Goal: Task Accomplishment & Management: Manage account settings

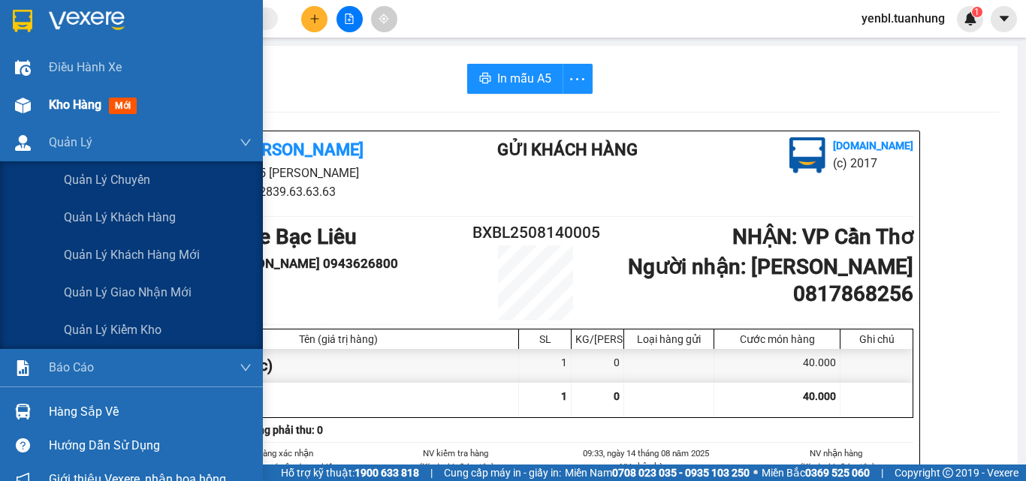
click at [62, 119] on div "Kho hàng mới" at bounding box center [150, 105] width 203 height 38
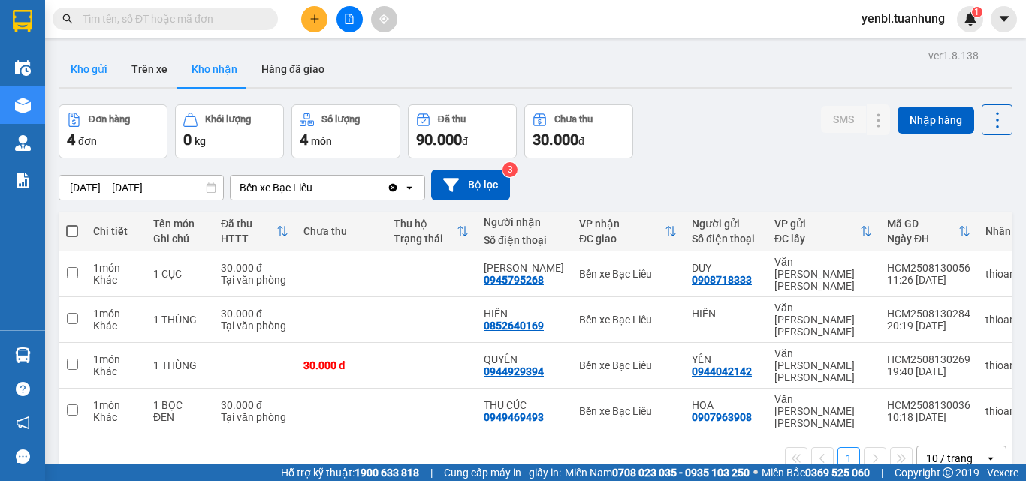
click at [86, 78] on button "Kho gửi" at bounding box center [89, 69] width 61 height 36
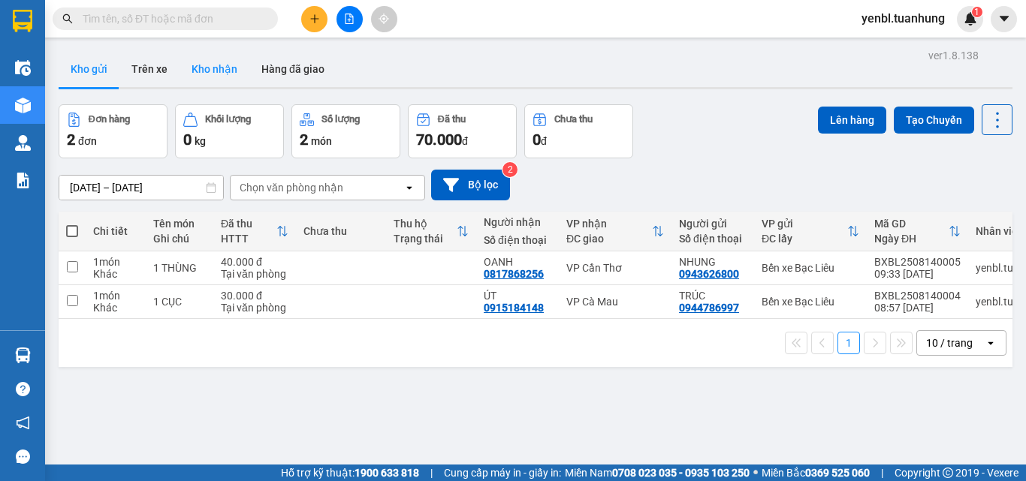
click at [218, 72] on button "Kho nhận" at bounding box center [214, 69] width 70 height 36
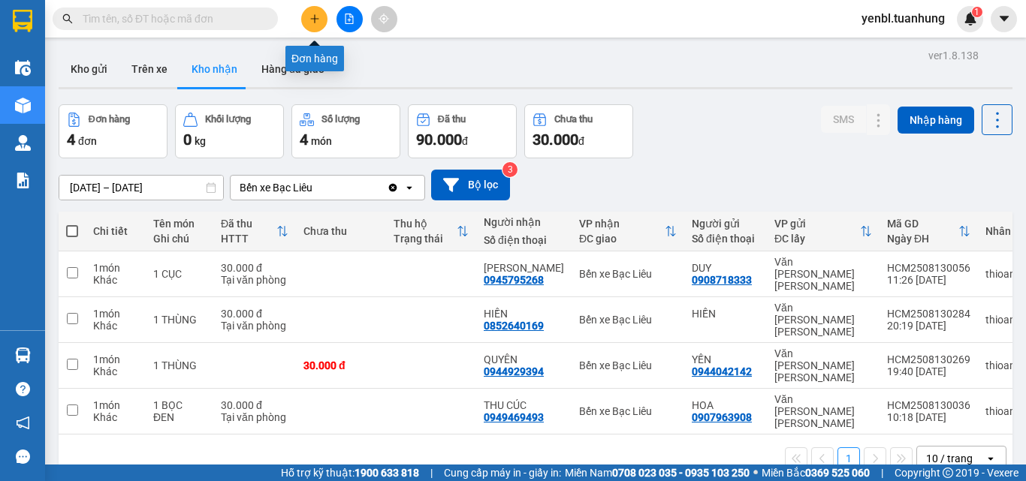
click at [322, 21] on button at bounding box center [314, 19] width 26 height 26
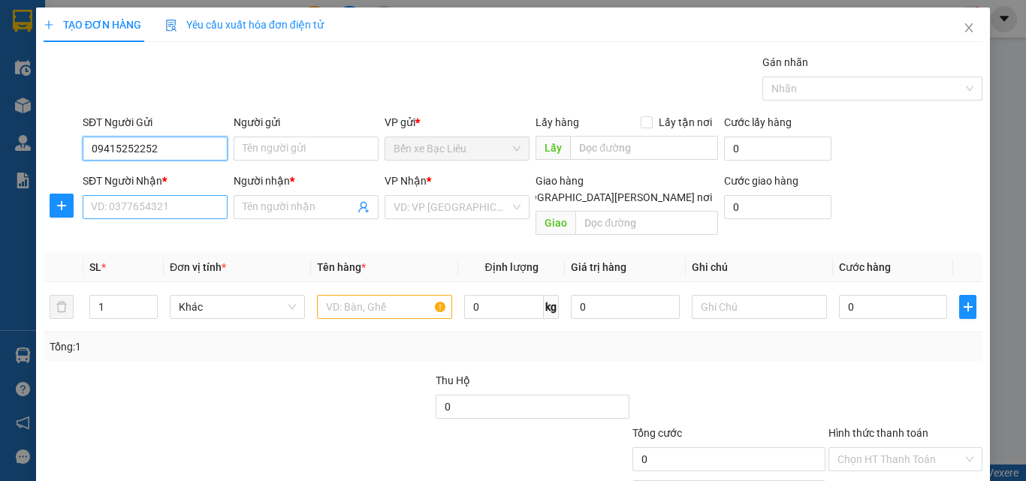
type input "09415252252"
click at [191, 210] on input "SĐT Người Nhận *" at bounding box center [155, 207] width 145 height 24
type input "0919207072"
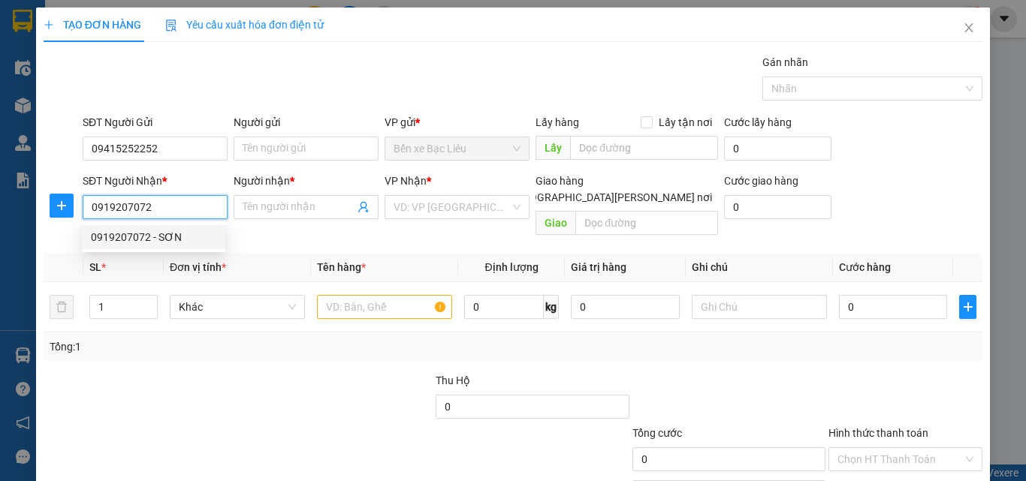
click at [203, 240] on div "0919207072 - SƠN" at bounding box center [153, 237] width 125 height 17
type input "SƠN"
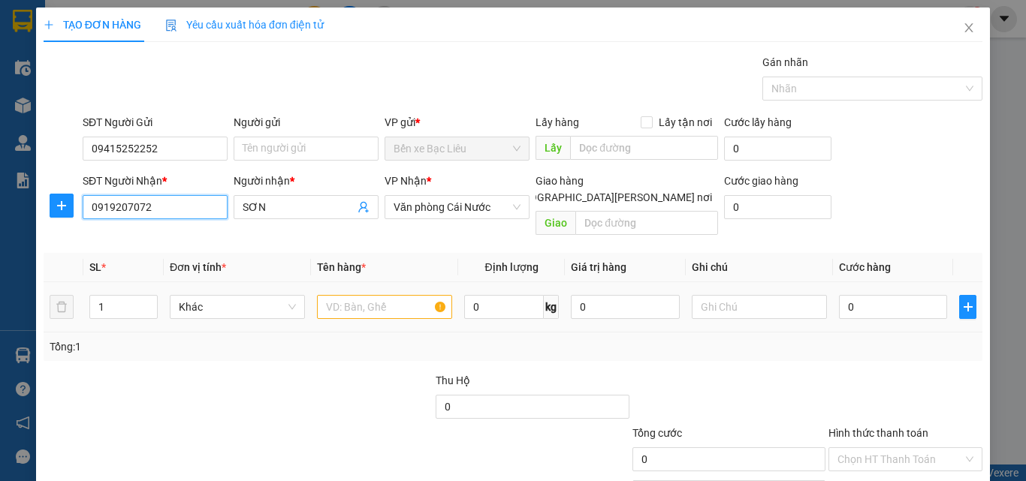
type input "0919207072"
click at [373, 295] on input "text" at bounding box center [384, 307] width 135 height 24
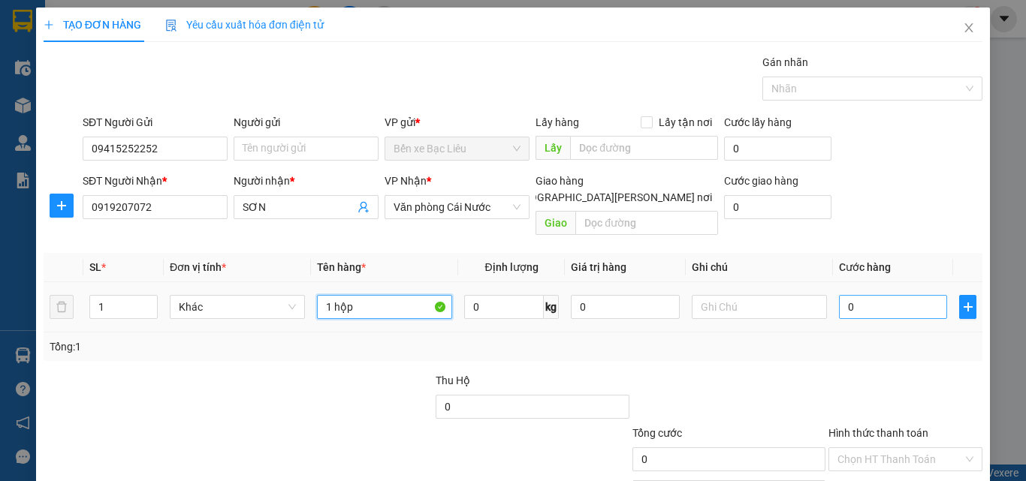
type input "1 hộp"
click at [860, 295] on input "0" at bounding box center [893, 307] width 108 height 24
type input "3"
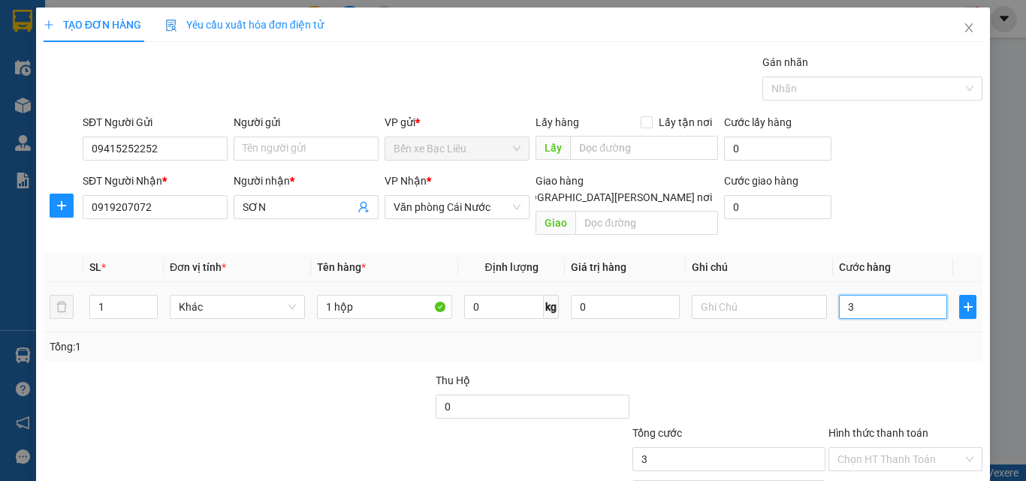
type input "30"
type input "30.000"
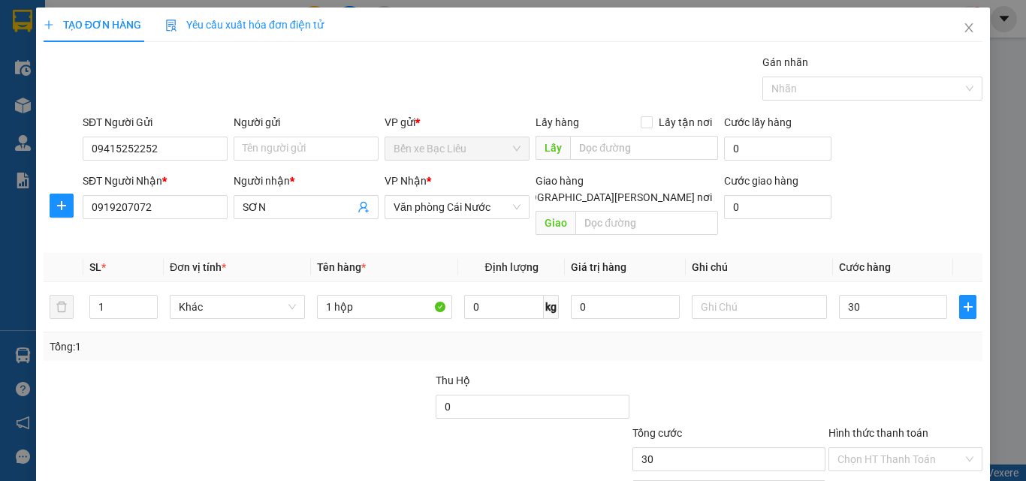
type input "30.000"
click at [829, 342] on div "Tổng: 1" at bounding box center [513, 347] width 939 height 29
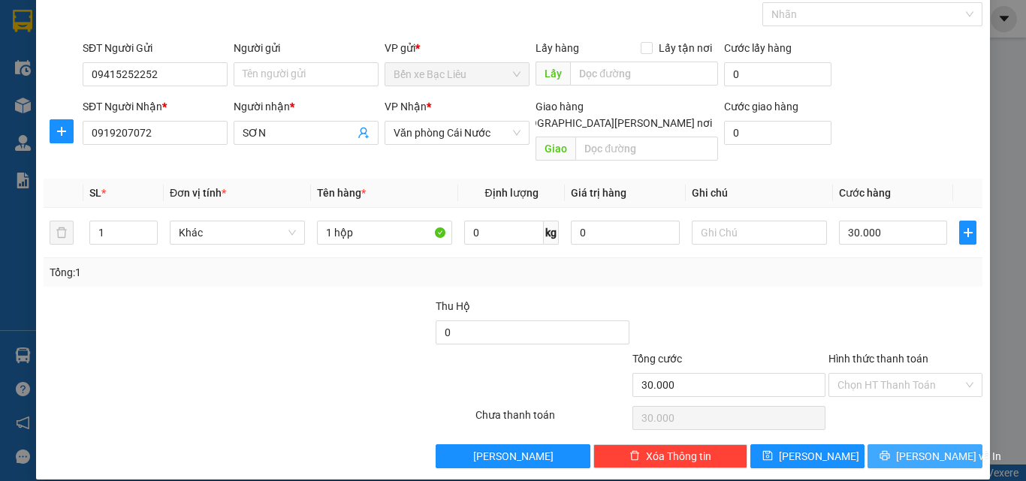
click at [903, 448] on span "[PERSON_NAME] và In" at bounding box center [948, 456] width 105 height 17
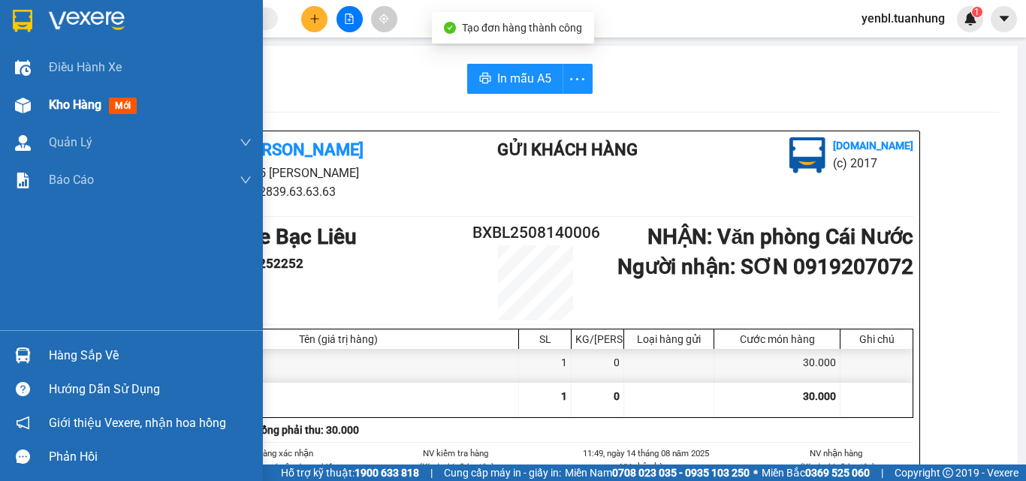
click at [63, 107] on span "Kho hàng" at bounding box center [75, 105] width 53 height 14
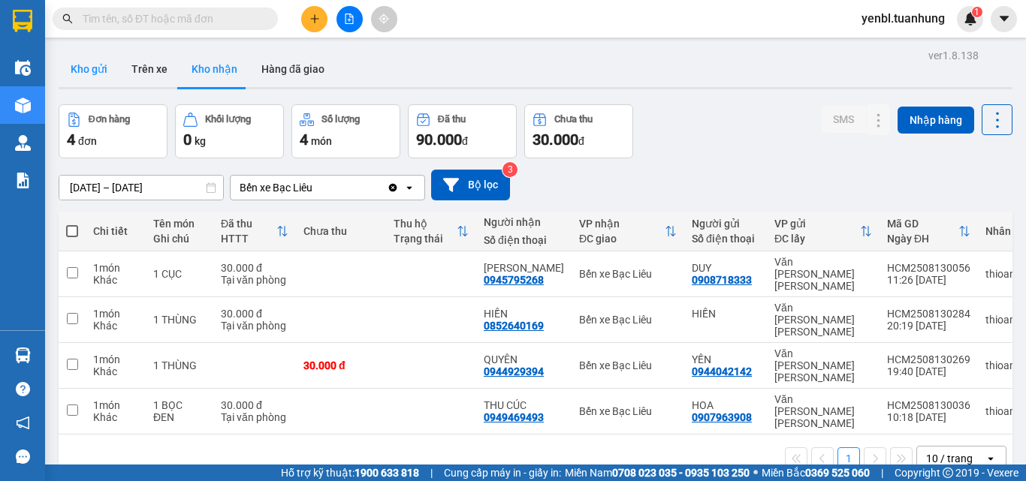
click at [95, 71] on button "Kho gửi" at bounding box center [89, 69] width 61 height 36
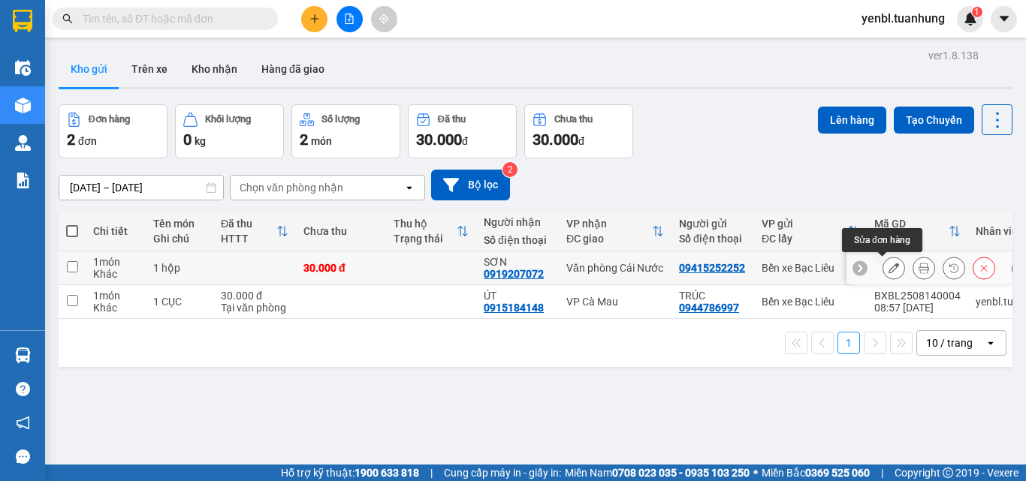
click at [888, 272] on icon at bounding box center [893, 268] width 11 height 11
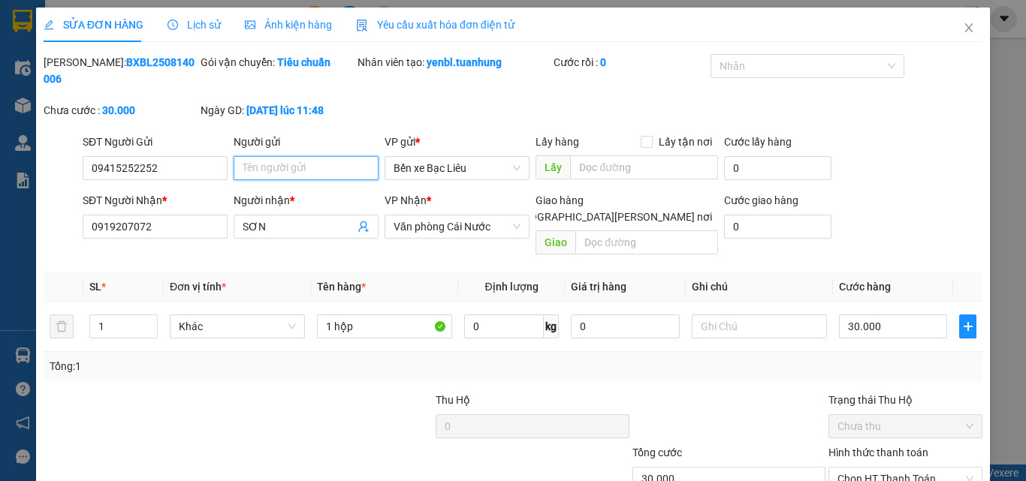
click at [240, 156] on input "Người gửi" at bounding box center [306, 168] width 145 height 24
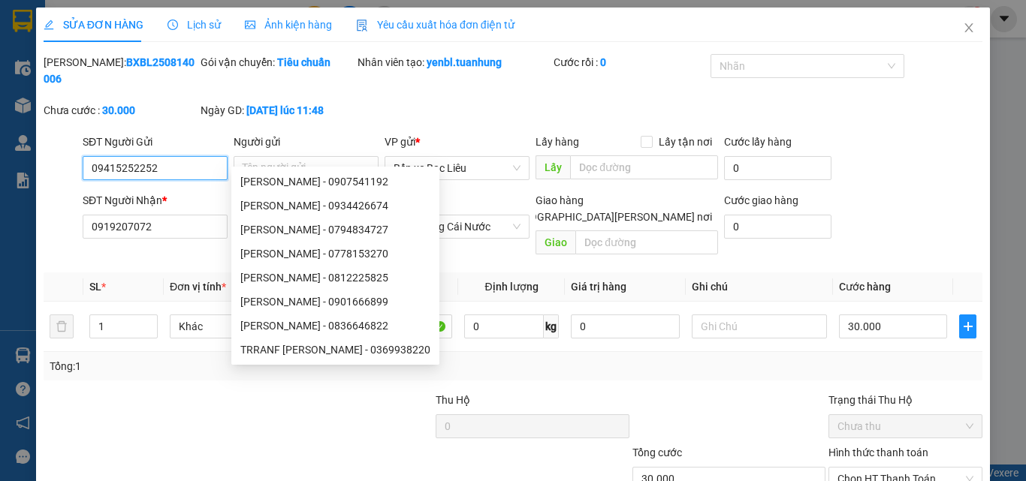
click at [129, 156] on input "09415252252" at bounding box center [155, 168] width 145 height 24
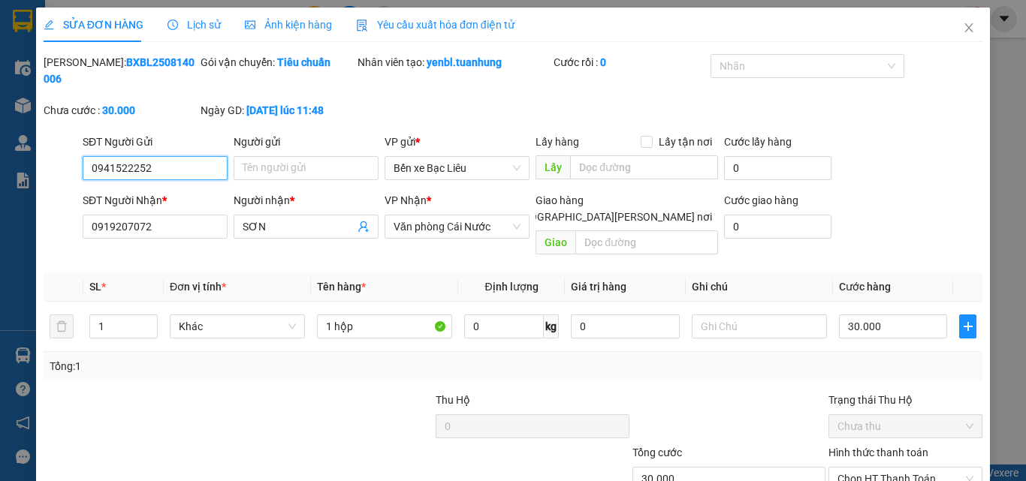
drag, startPoint x: 161, startPoint y: 140, endPoint x: 156, endPoint y: 155, distance: 15.7
click at [161, 156] on input "0941522252" at bounding box center [155, 168] width 145 height 24
type input "0941522252"
click at [256, 161] on input "Người gửi" at bounding box center [306, 168] width 145 height 24
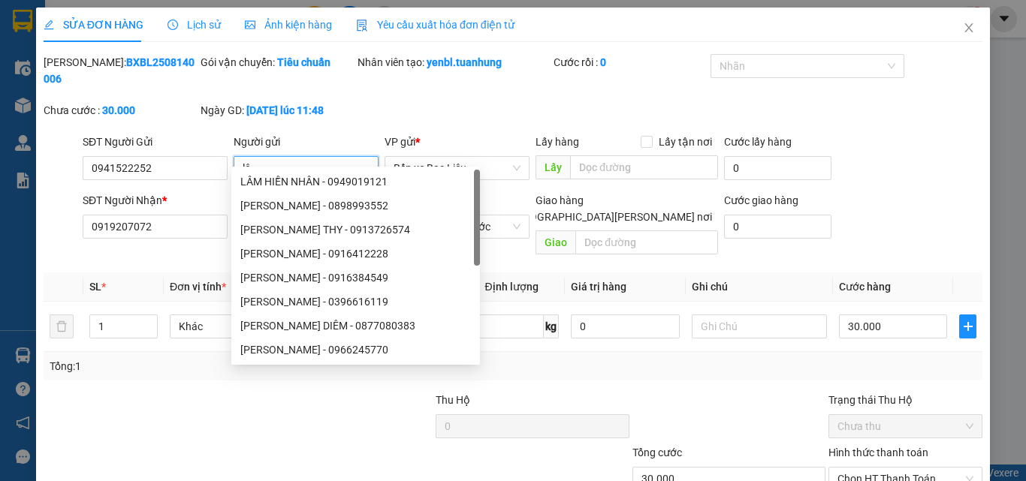
type input "l"
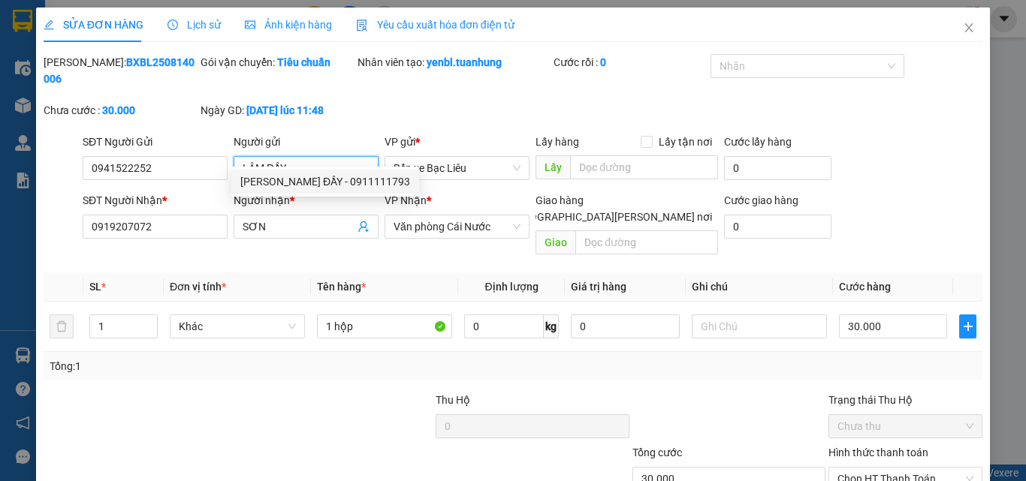
type input "LÂM ĐẦY"
click at [185, 392] on div at bounding box center [140, 418] width 196 height 53
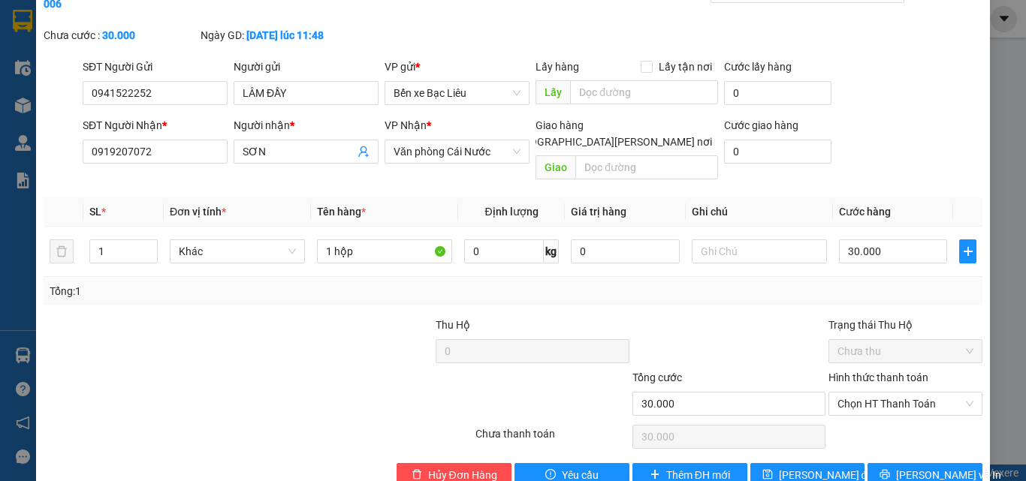
scroll to position [77, 0]
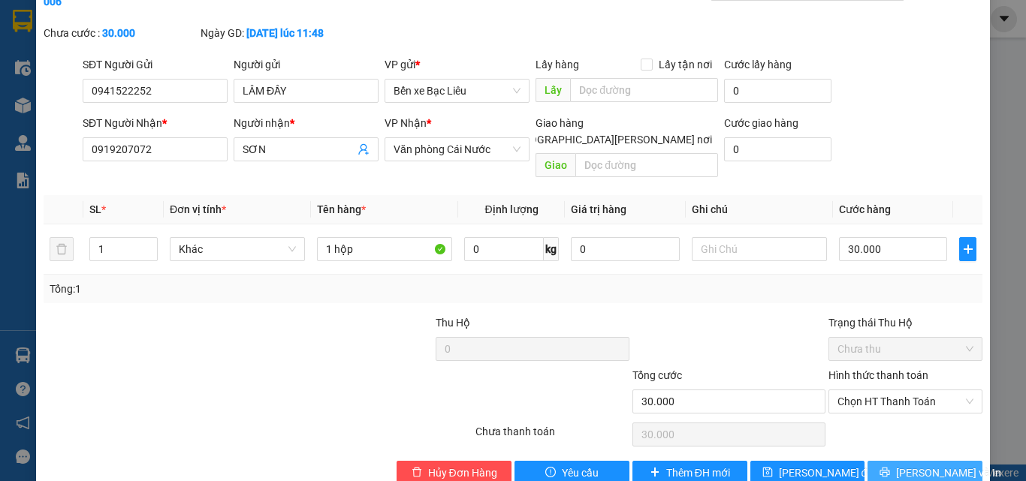
click at [902, 465] on span "[PERSON_NAME] và In" at bounding box center [948, 473] width 105 height 17
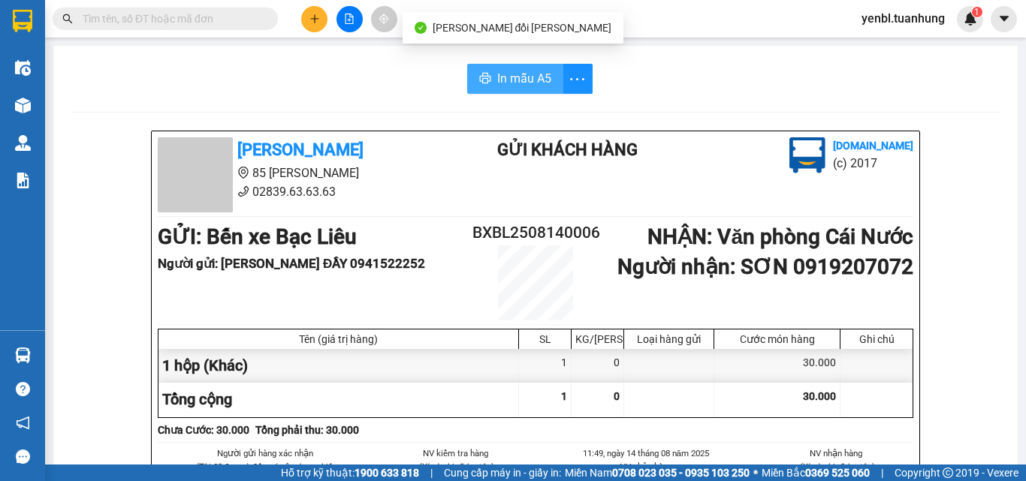
click at [523, 80] on span "In mẫu A5" at bounding box center [524, 78] width 54 height 19
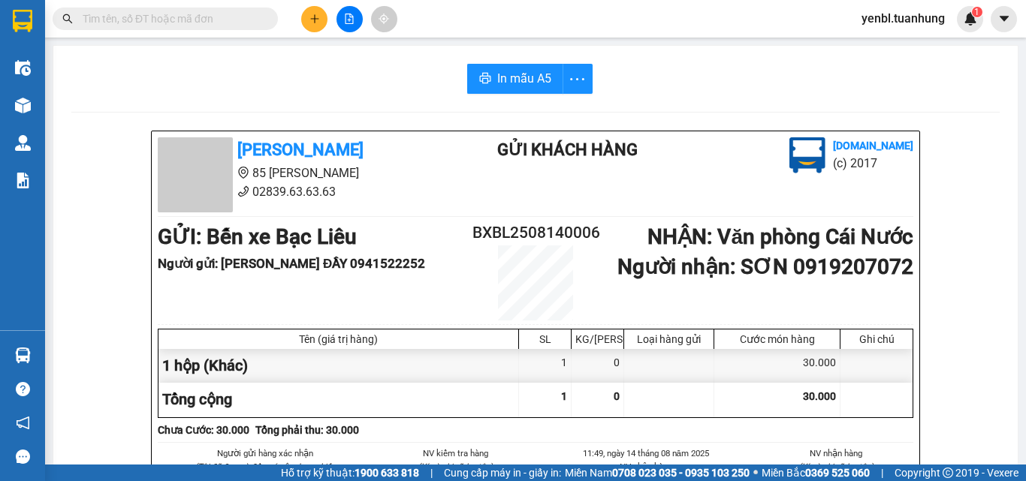
click at [719, 70] on div "In mẫu A5" at bounding box center [535, 79] width 928 height 30
click at [205, 23] on input "text" at bounding box center [171, 19] width 177 height 17
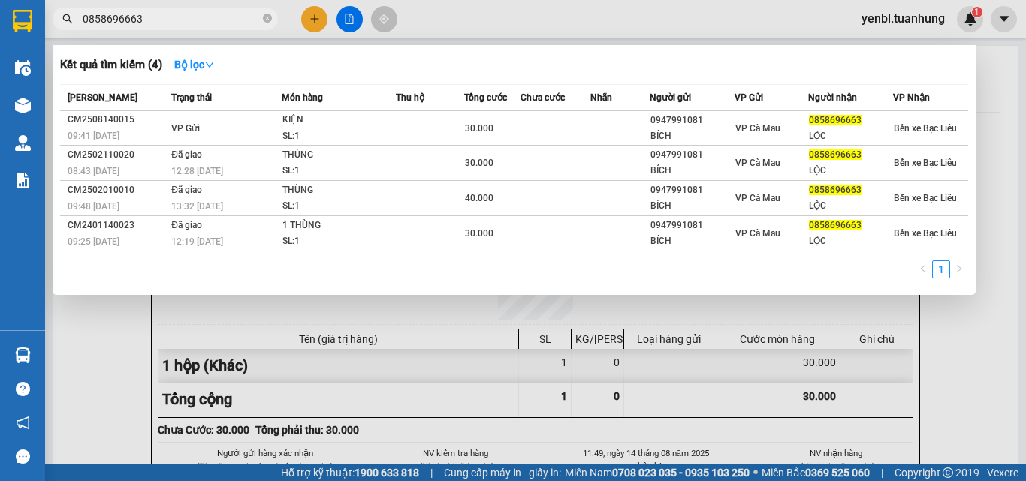
type input "0858696663"
click at [999, 84] on div at bounding box center [513, 240] width 1026 height 481
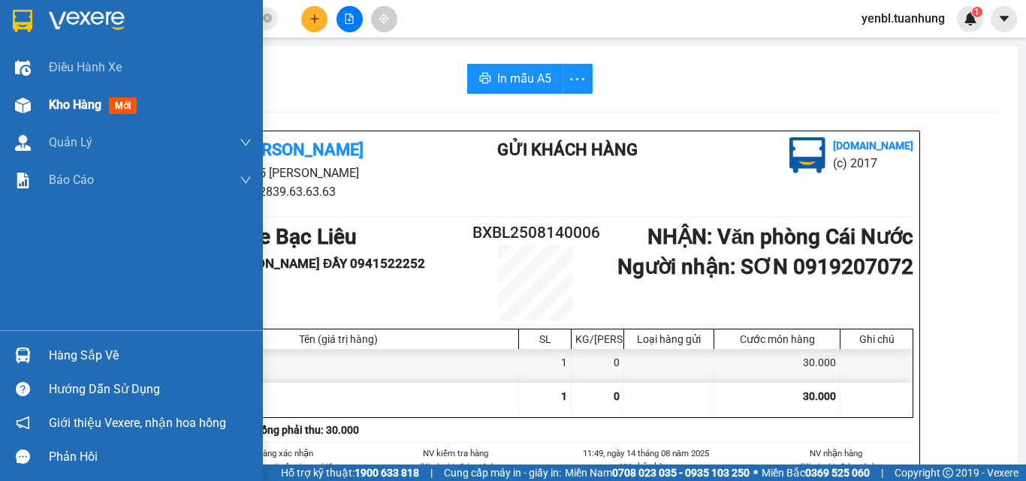
click at [56, 113] on div "Kho hàng mới" at bounding box center [96, 104] width 94 height 19
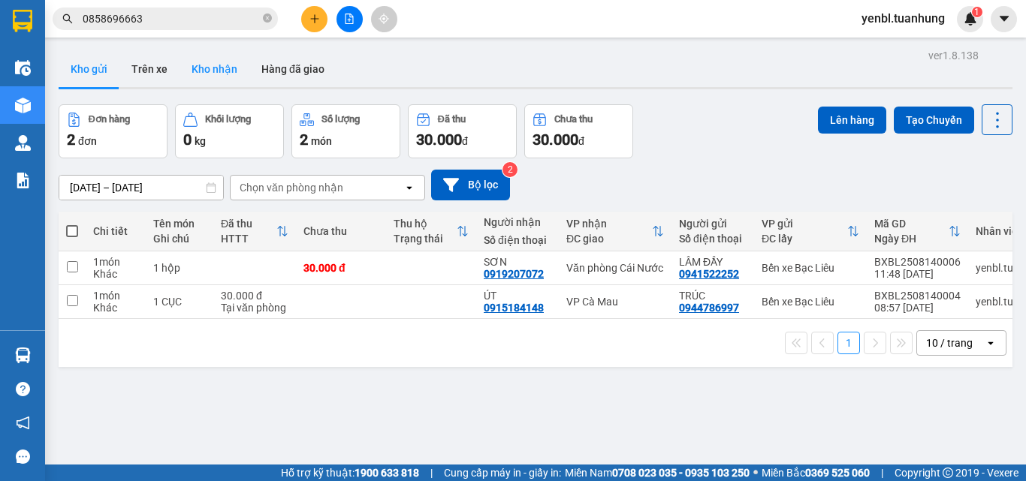
click at [200, 68] on button "Kho nhận" at bounding box center [214, 69] width 70 height 36
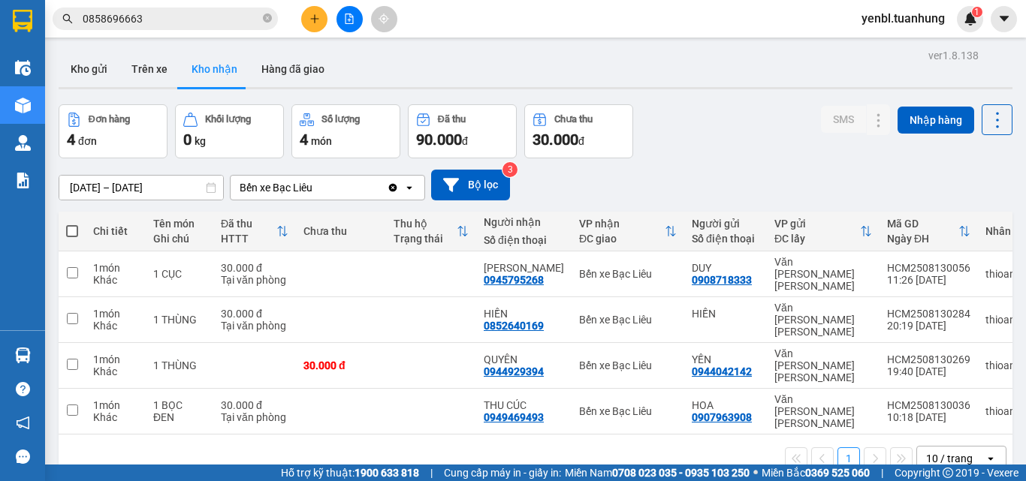
click at [776, 122] on div "Đơn hàng 4 đơn [PERSON_NAME] 0 kg Số [PERSON_NAME] 4 món Đã thu 90.000 [PERSON_…" at bounding box center [536, 131] width 954 height 54
click at [85, 61] on button "Kho gửi" at bounding box center [89, 69] width 61 height 36
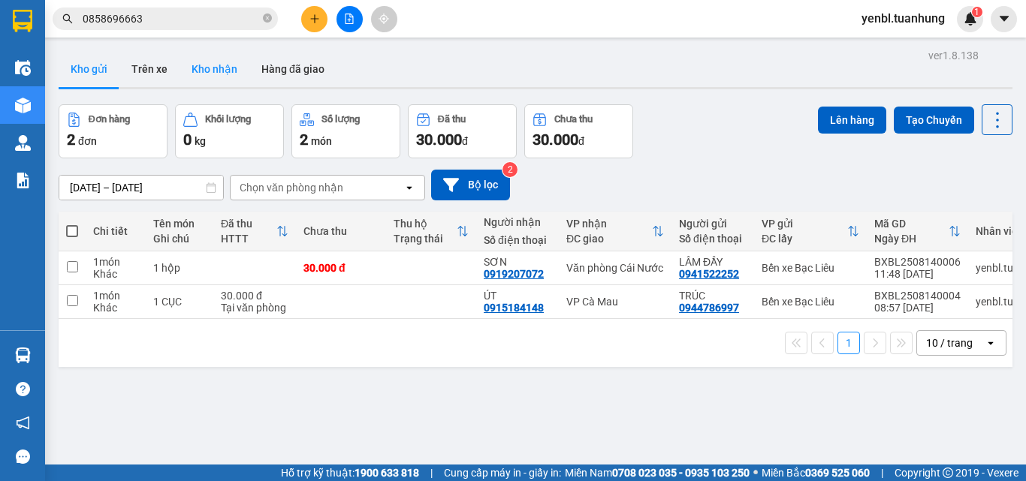
click at [215, 74] on button "Kho nhận" at bounding box center [214, 69] width 70 height 36
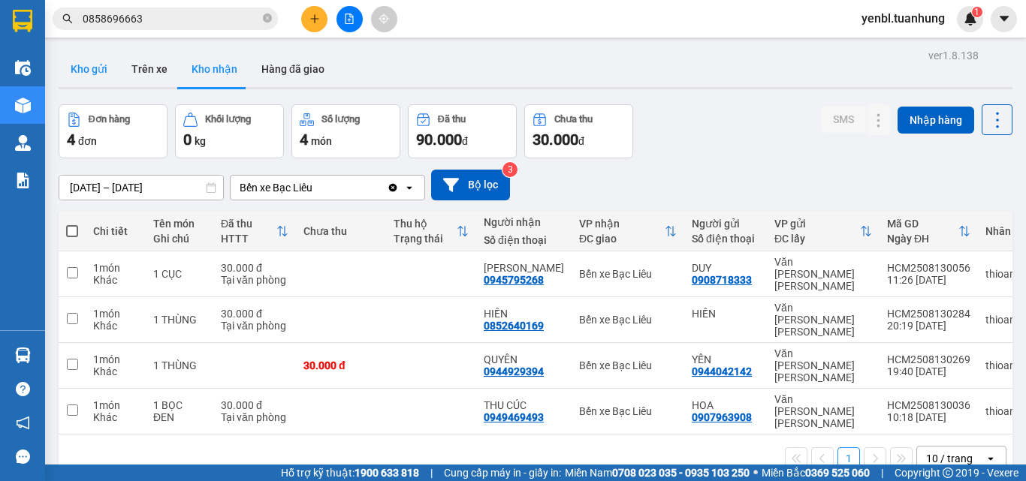
click at [95, 74] on button "Kho gửi" at bounding box center [89, 69] width 61 height 36
